Goal: Task Accomplishment & Management: Manage account settings

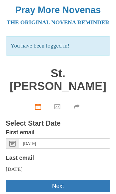
click at [93, 180] on button "Next" at bounding box center [58, 186] width 104 height 12
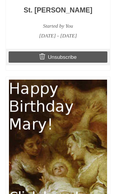
scroll to position [930, 0]
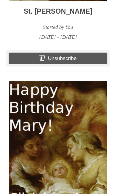
click at [61, 64] on link "Unsubscribe" at bounding box center [58, 58] width 99 height 11
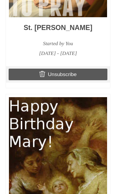
scroll to position [759, 0]
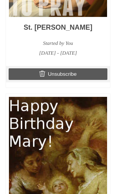
click at [88, 80] on link "Unsubscribe" at bounding box center [58, 73] width 99 height 11
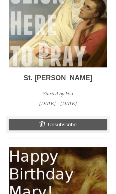
scroll to position [709, 0]
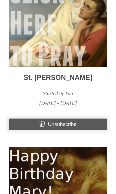
click at [87, 130] on link "Unsubscribe" at bounding box center [58, 123] width 99 height 11
